Goal: Task Accomplishment & Management: Use online tool/utility

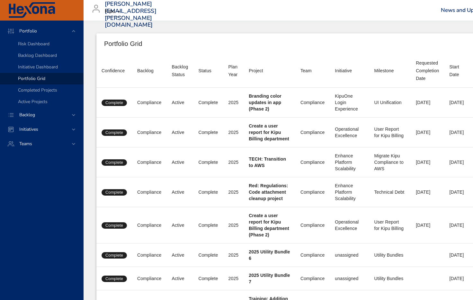
scroll to position [854, 0]
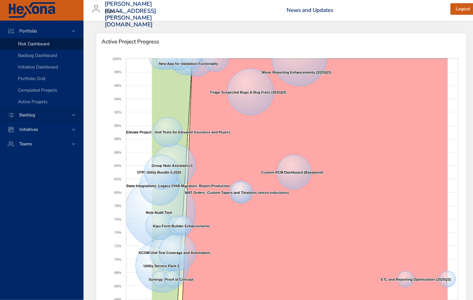
click at [27, 111] on div "Backlog" at bounding box center [42, 114] width 56 height 7
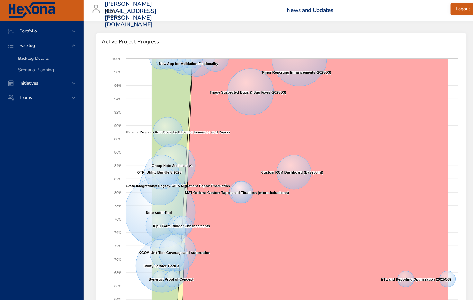
click at [33, 55] on link "Backlog Details" at bounding box center [41, 59] width 83 height 12
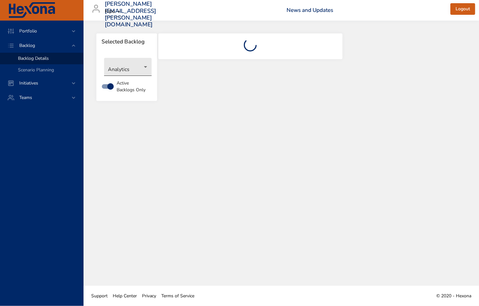
click at [146, 66] on body "Portfolio Backlog Backlog Details Scenario Planning Initiatives Teams matthew.q…" at bounding box center [239, 153] width 479 height 306
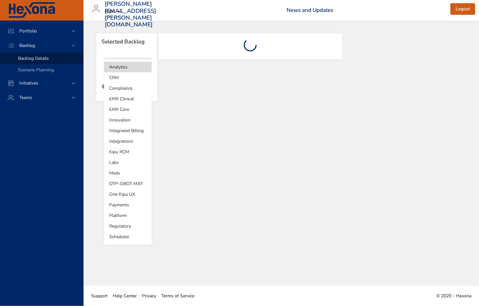
click at [119, 235] on li "Scheduler" at bounding box center [128, 236] width 48 height 11
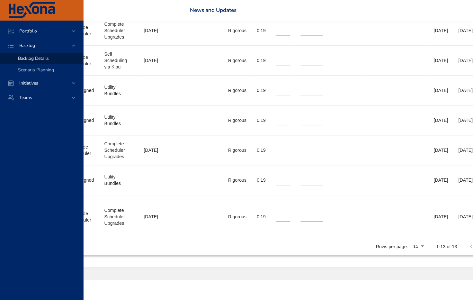
scroll to position [551, 285]
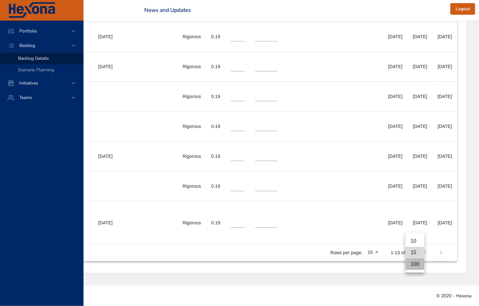
click at [415, 264] on li "100" at bounding box center [414, 264] width 19 height 12
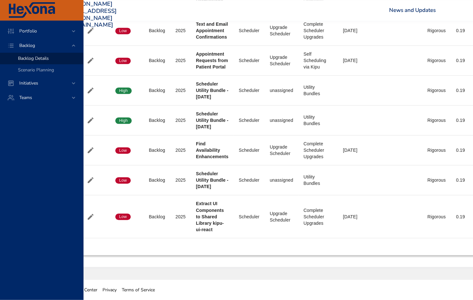
scroll to position [551, 0]
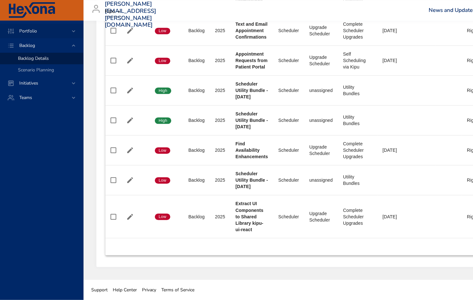
click at [22, 28] on span "Portfolio" at bounding box center [28, 31] width 28 height 6
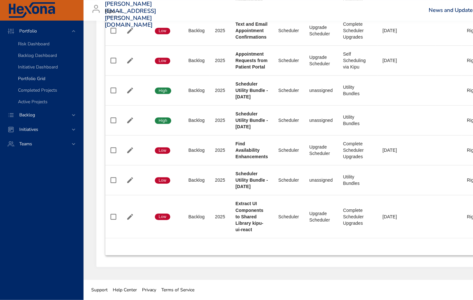
click at [27, 76] on span "Portfolio Grid" at bounding box center [31, 78] width 27 height 6
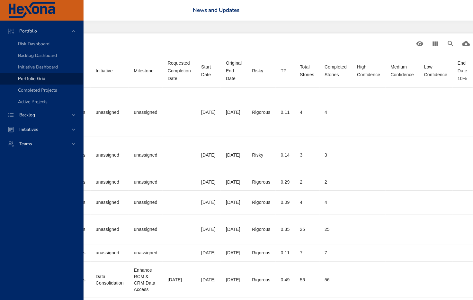
scroll to position [0, 301]
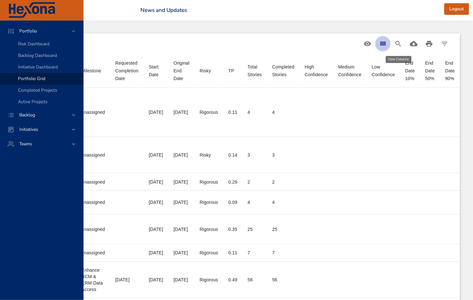
click at [383, 40] on icon "View Columns" at bounding box center [383, 44] width 8 height 8
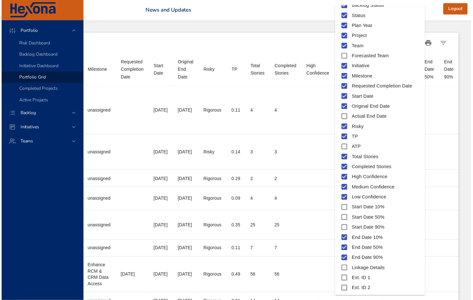
scroll to position [43, 0]
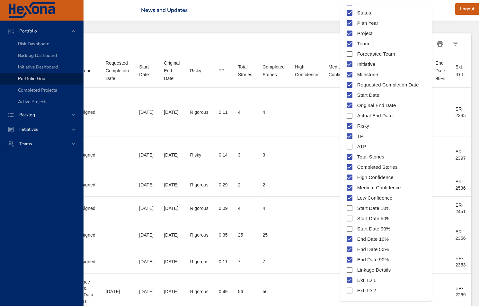
drag, startPoint x: 453, startPoint y: 2, endPoint x: 448, endPoint y: 35, distance: 33.4
click at [453, 3] on div at bounding box center [239, 153] width 479 height 306
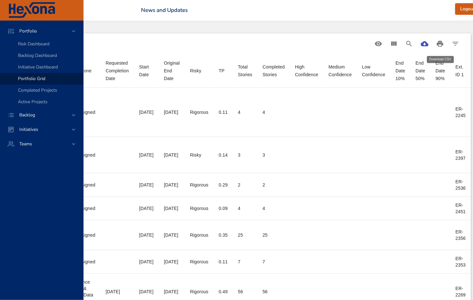
click at [429, 43] on icon "Download CSV" at bounding box center [425, 43] width 8 height 5
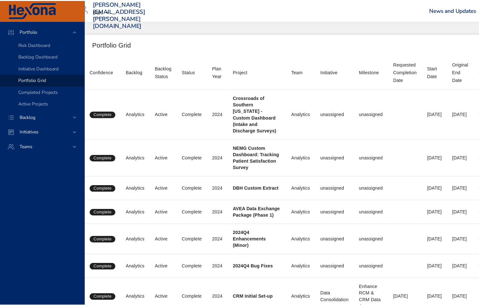
scroll to position [0, 0]
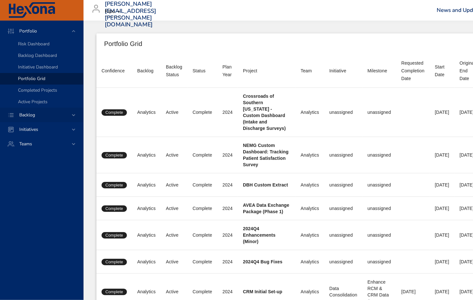
click at [23, 116] on span "Backlog" at bounding box center [27, 115] width 26 height 6
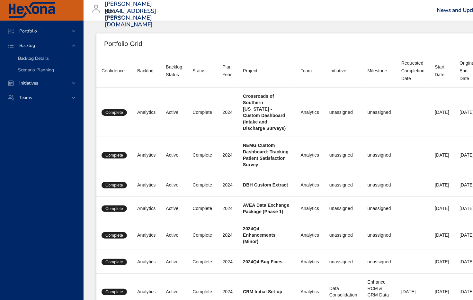
click at [24, 54] on link "Backlog Details" at bounding box center [41, 59] width 83 height 12
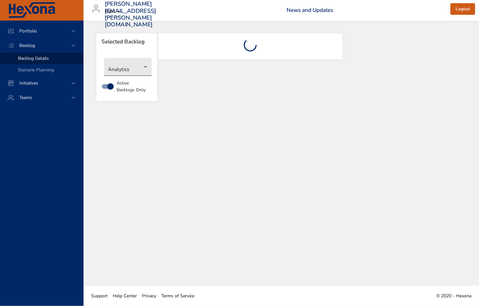
click at [139, 67] on body "Portfolio Backlog Backlog Details Scenario Planning Initiatives Teams matthew.q…" at bounding box center [239, 153] width 479 height 306
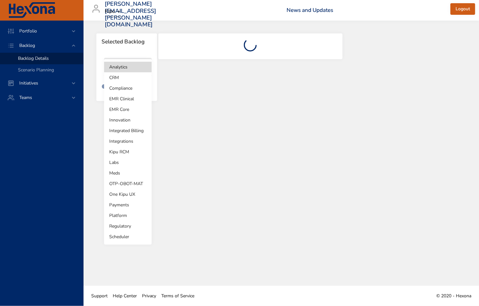
click at [113, 236] on li "Scheduler" at bounding box center [128, 236] width 48 height 11
click at [145, 70] on body "Portfolio Backlog Backlog Details Scenario Planning Initiatives Teams matthew.q…" at bounding box center [239, 153] width 479 height 306
click at [114, 237] on li "Scheduler" at bounding box center [128, 236] width 48 height 11
